Goal: Information Seeking & Learning: Learn about a topic

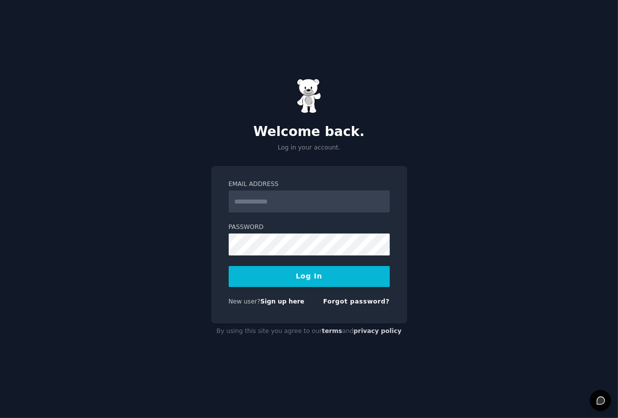
type input "**********"
click at [254, 277] on button "Log In" at bounding box center [309, 276] width 161 height 21
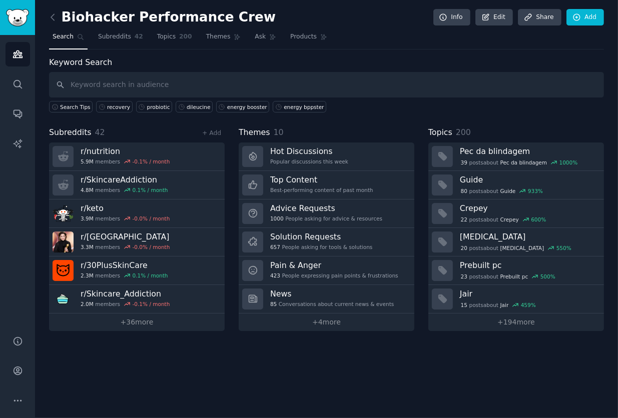
click at [296, 88] on input "text" at bounding box center [326, 85] width 555 height 26
type input "s"
type input "recovery"
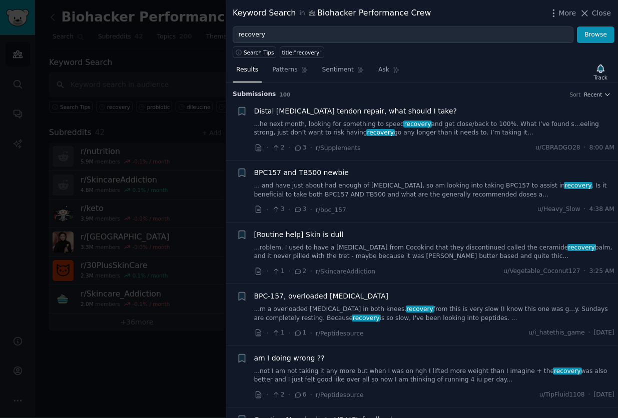
click at [431, 128] on link "...he next month, looking for something to speed recovery and get close/back to…" at bounding box center [434, 129] width 361 height 18
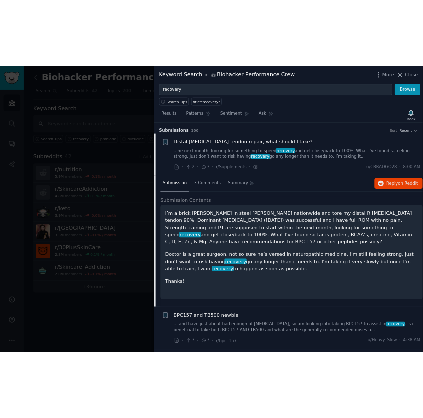
scroll to position [16, 0]
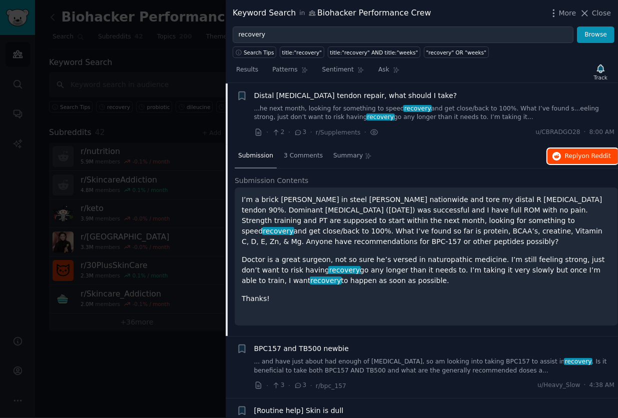
click at [574, 160] on span "Reply on Reddit" at bounding box center [588, 156] width 46 height 9
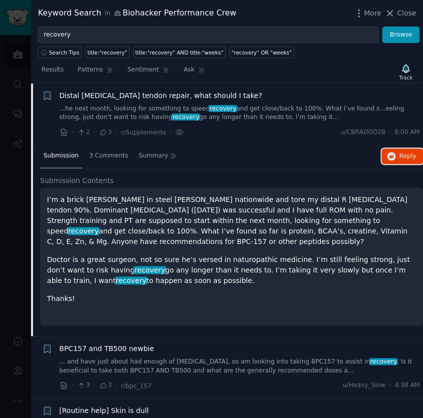
scroll to position [182, 0]
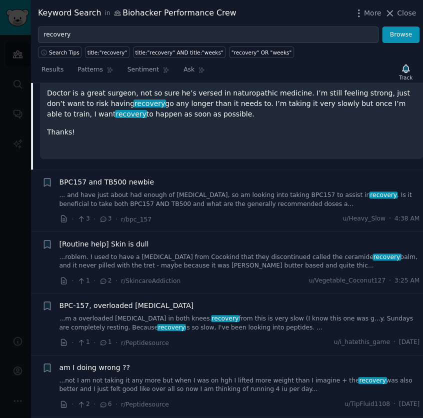
click at [245, 193] on link "... and have just about had enough of [MEDICAL_DATA], so am looking into taking…" at bounding box center [240, 200] width 361 height 18
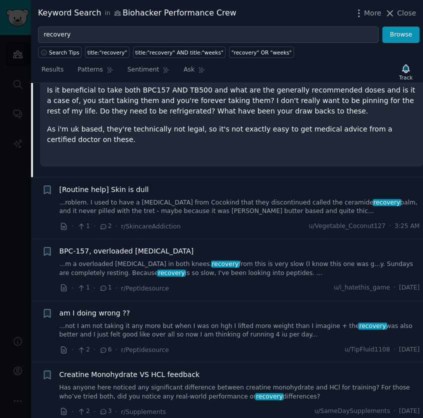
scroll to position [78, 0]
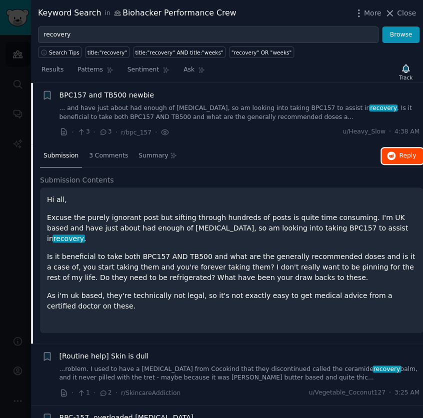
click at [396, 155] on button "Reply on Reddit" at bounding box center [403, 156] width 42 height 16
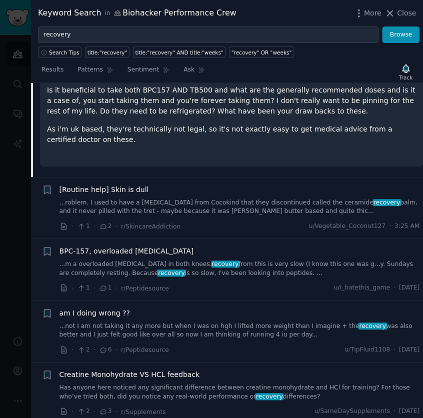
click at [217, 199] on link "...roblem. I used to have a [MEDICAL_DATA] from Cocokind that they discontinued…" at bounding box center [240, 208] width 361 height 18
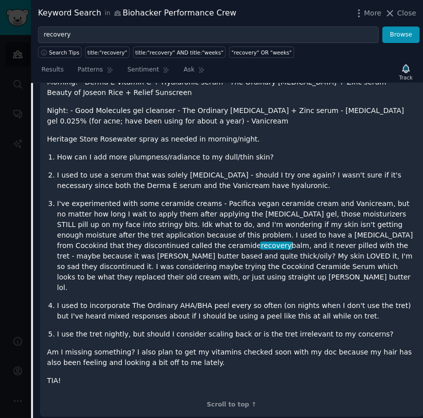
scroll to position [139, 0]
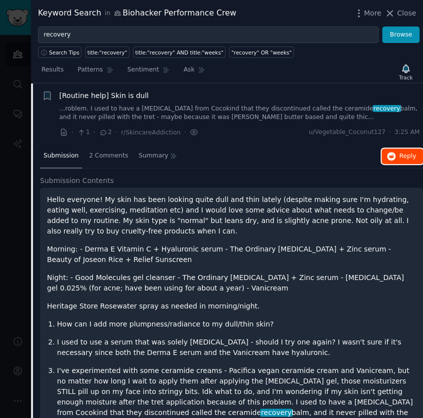
click at [395, 154] on button "Reply on Reddit" at bounding box center [403, 157] width 42 height 16
